Goal: Check status: Check status

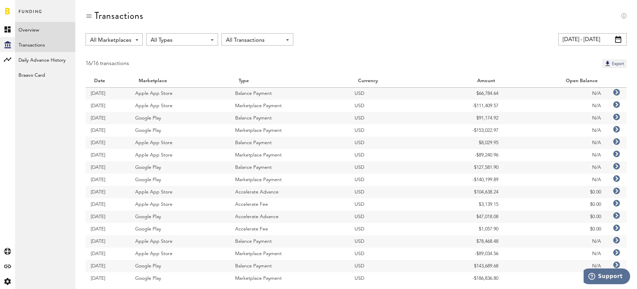
click at [44, 32] on link "Overview" at bounding box center [45, 29] width 60 height 15
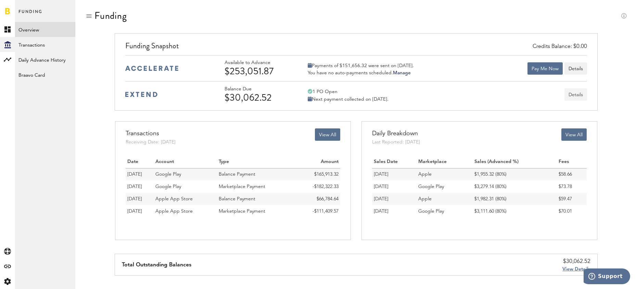
click at [570, 96] on button "Details" at bounding box center [576, 94] width 23 height 12
